Goal: Task Accomplishment & Management: Use online tool/utility

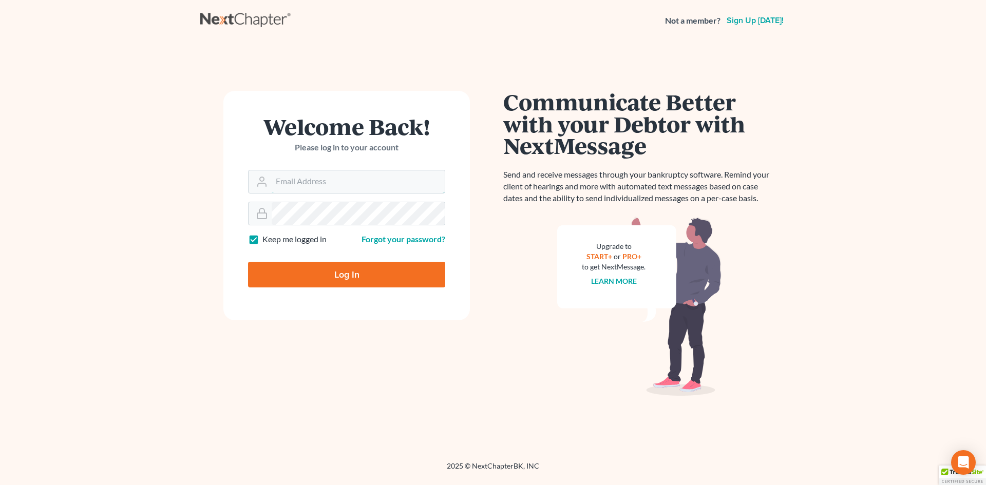
type input "[EMAIL_ADDRESS][DOMAIN_NAME]"
click at [344, 272] on input "Log In" at bounding box center [346, 275] width 197 height 26
type input "Thinking..."
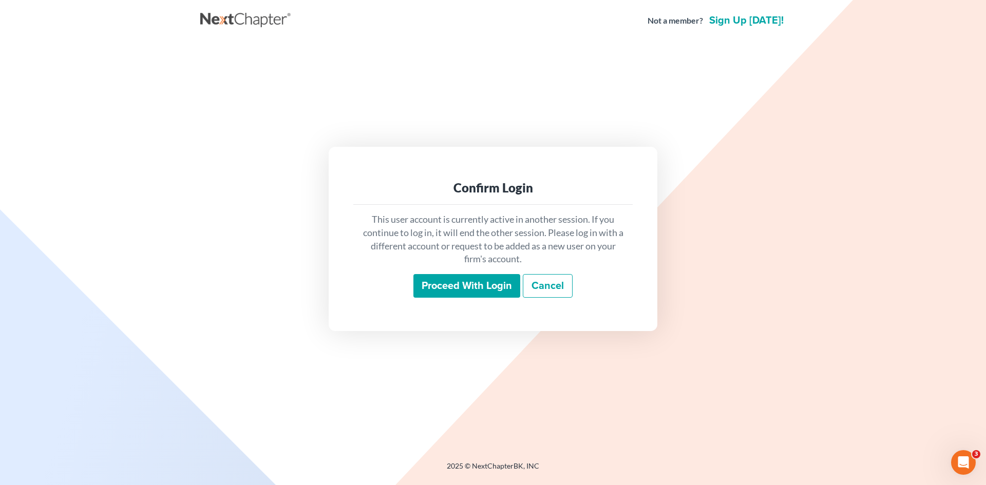
click at [511, 282] on input "Proceed with login" at bounding box center [466, 286] width 107 height 24
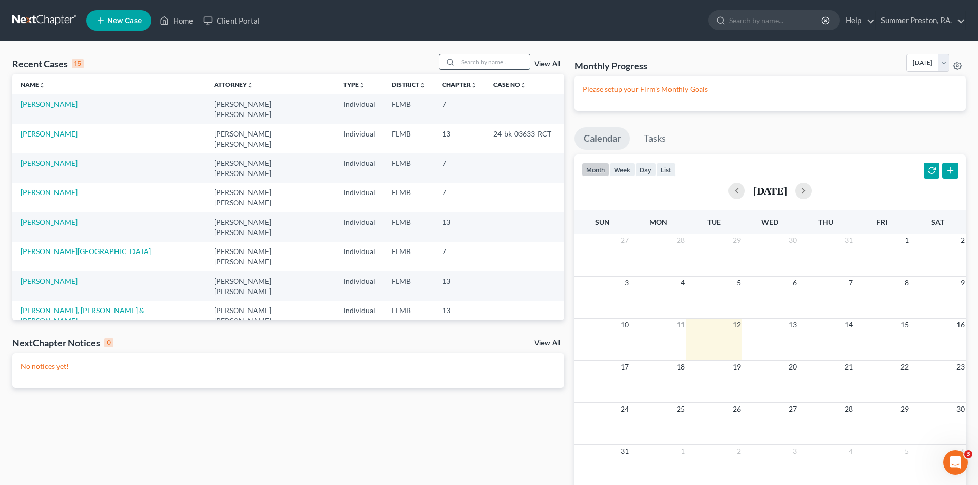
click at [507, 64] on input "search" at bounding box center [494, 61] width 72 height 15
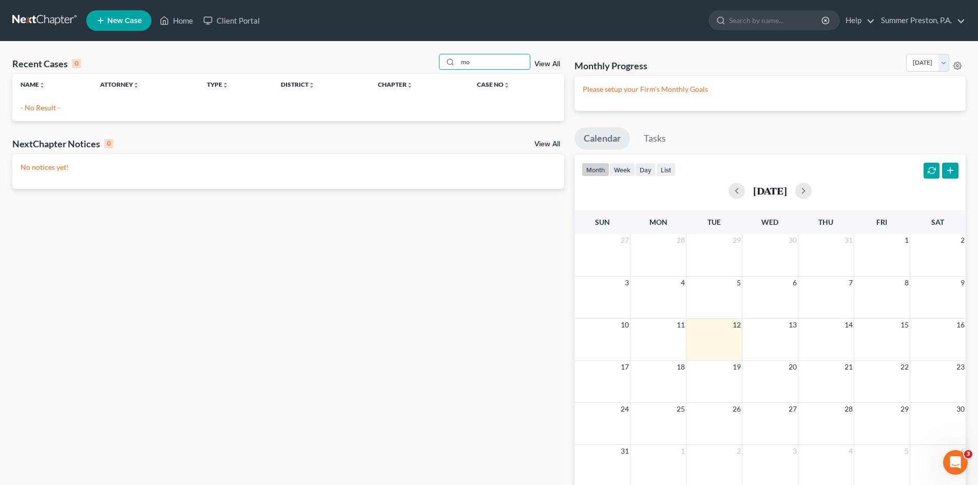
type input "m"
type input "MAURICE MOODYH"
drag, startPoint x: 454, startPoint y: 139, endPoint x: 437, endPoint y: 143, distance: 17.6
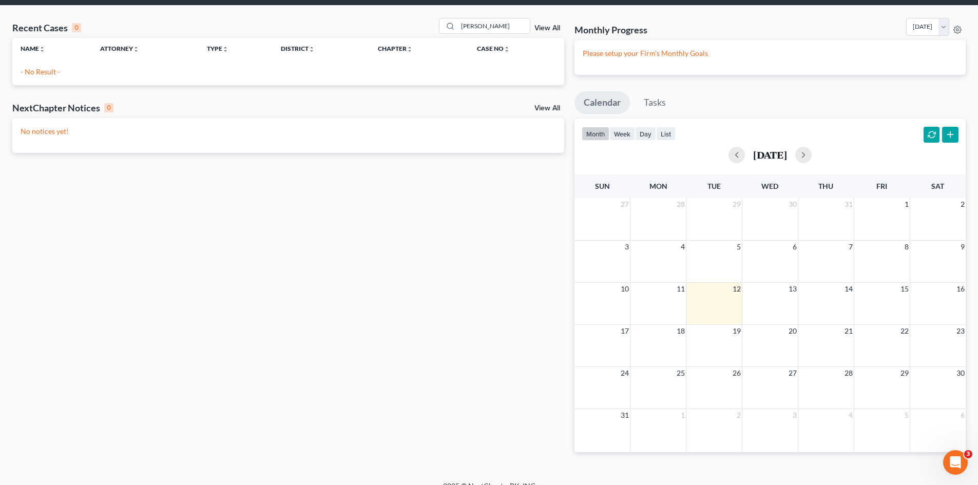
scroll to position [50, 0]
